Goal: Information Seeking & Learning: Learn about a topic

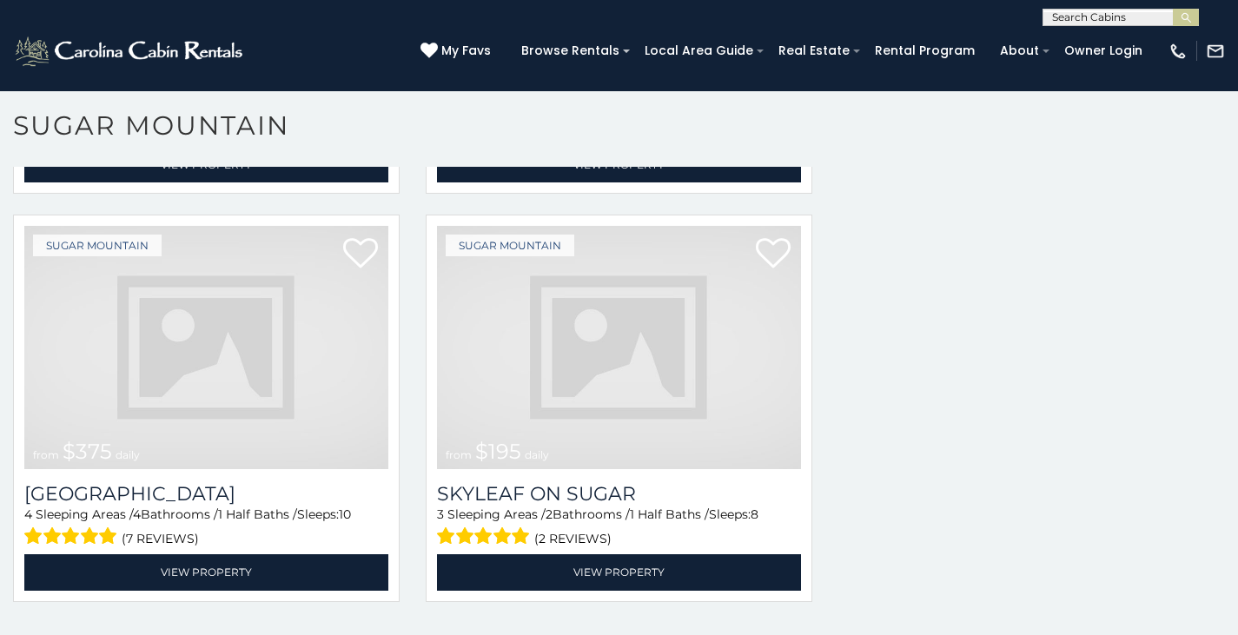
scroll to position [5178, 0]
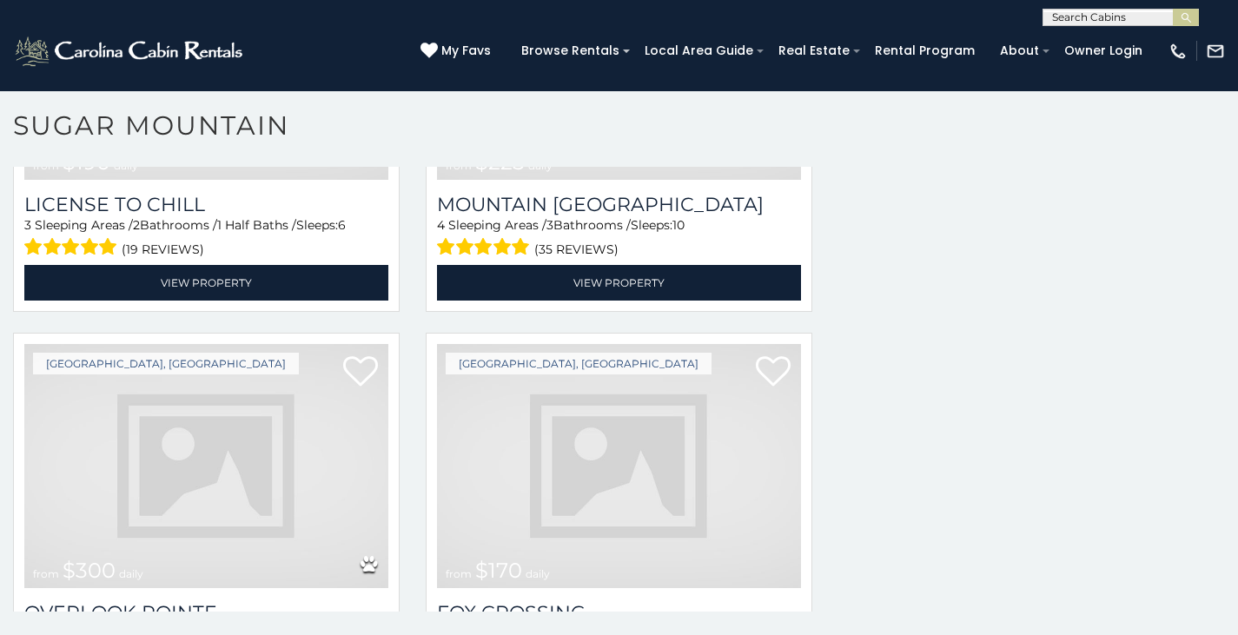
click at [277, 446] on img at bounding box center [206, 466] width 364 height 244
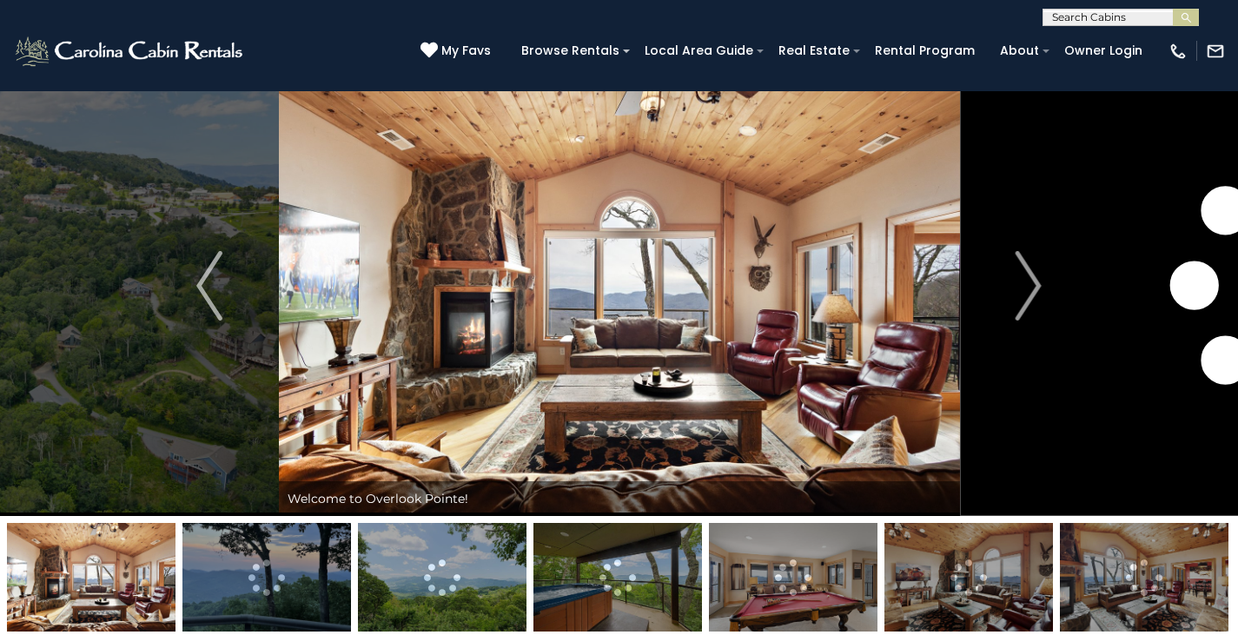
scroll to position [63, 0]
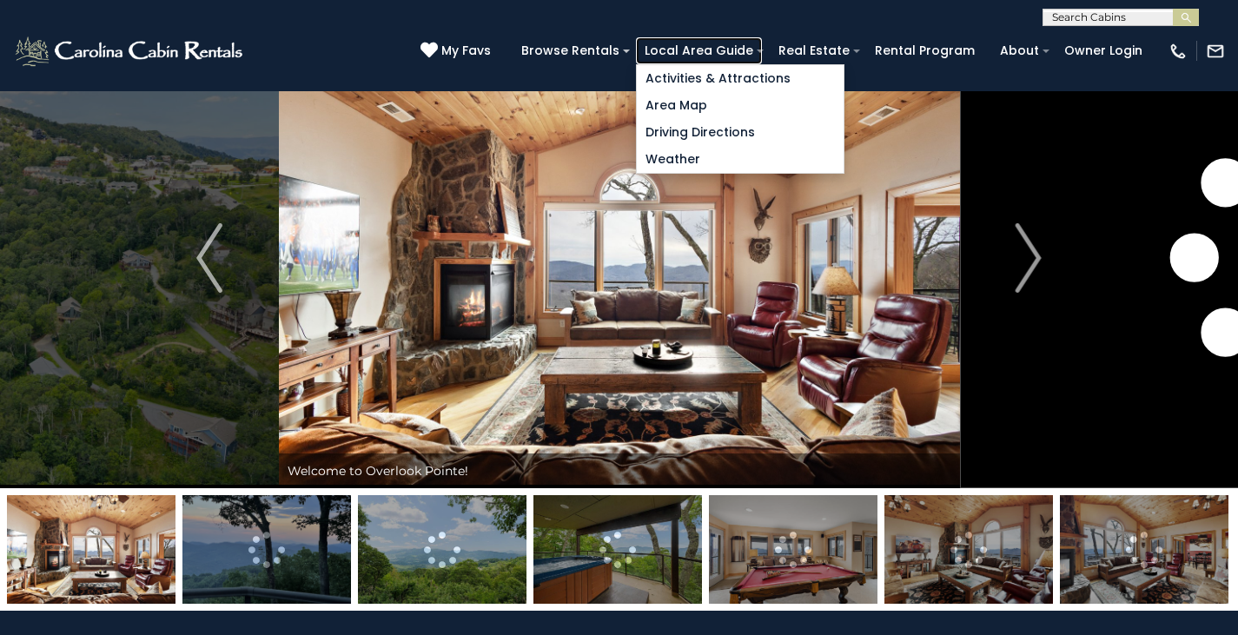
click at [762, 42] on link "Local Area Guide" at bounding box center [699, 50] width 126 height 27
